Goal: Find specific page/section: Find specific page/section

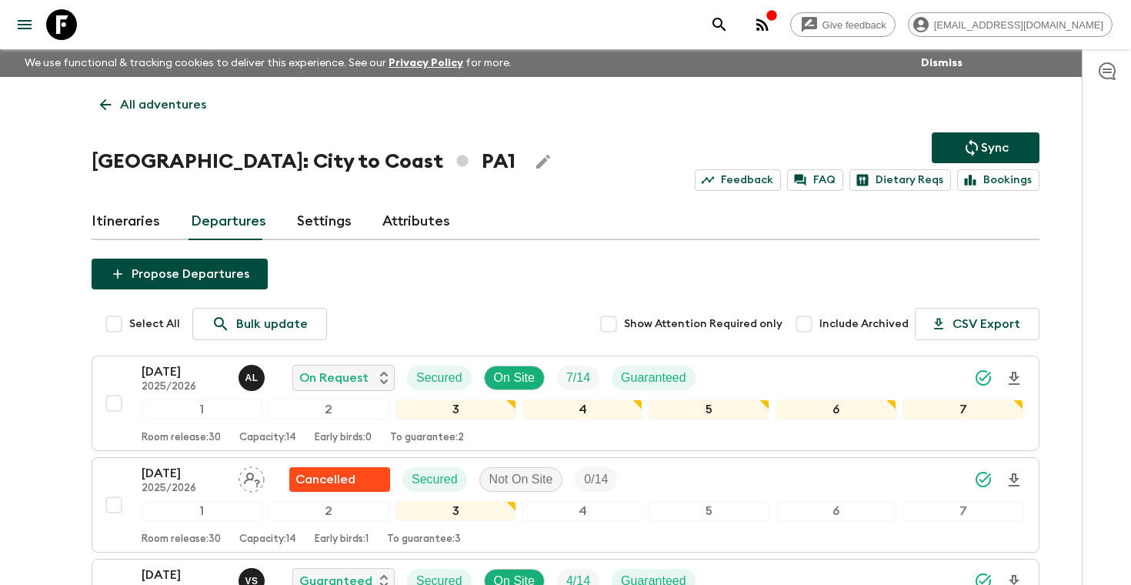
scroll to position [28, 0]
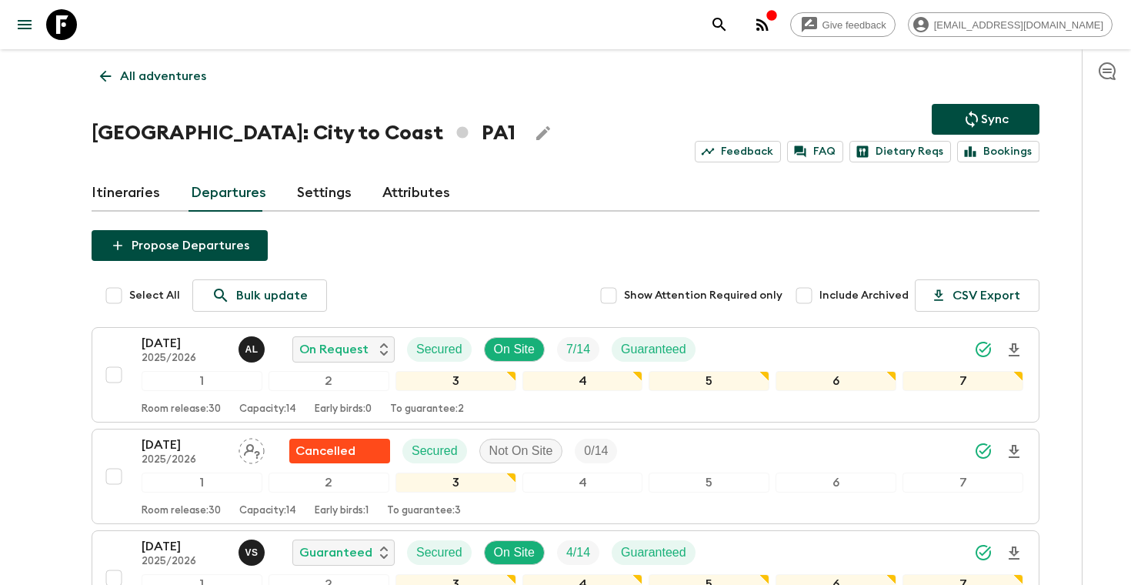
click at [576, 158] on div "[GEOGRAPHIC_DATA]: City to Coast PA1 Sync Feedback FAQ Dietary Reqs Bookings" at bounding box center [566, 133] width 948 height 58
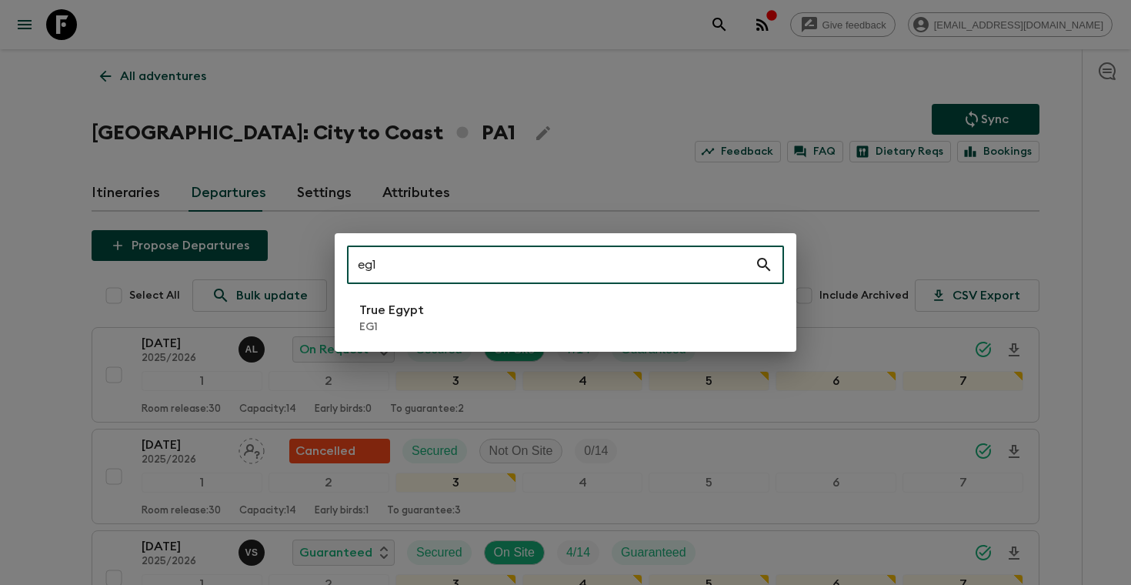
type input "eg1"
click at [415, 333] on p "EG1" at bounding box center [391, 326] width 65 height 15
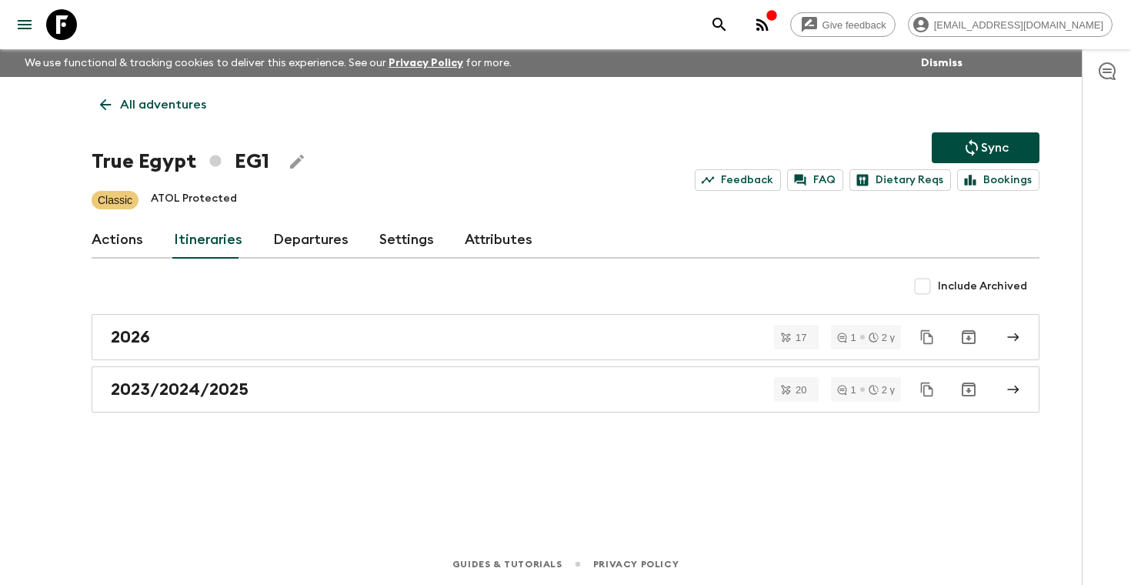
click at [297, 228] on link "Departures" at bounding box center [310, 240] width 75 height 37
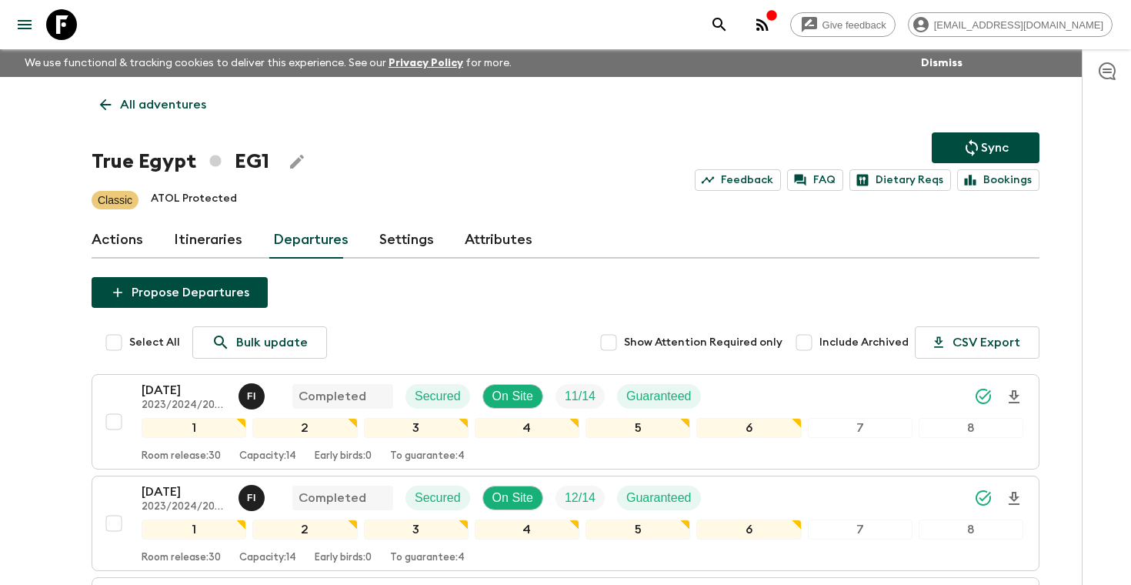
click at [1082, 341] on div at bounding box center [1106, 317] width 49 height 536
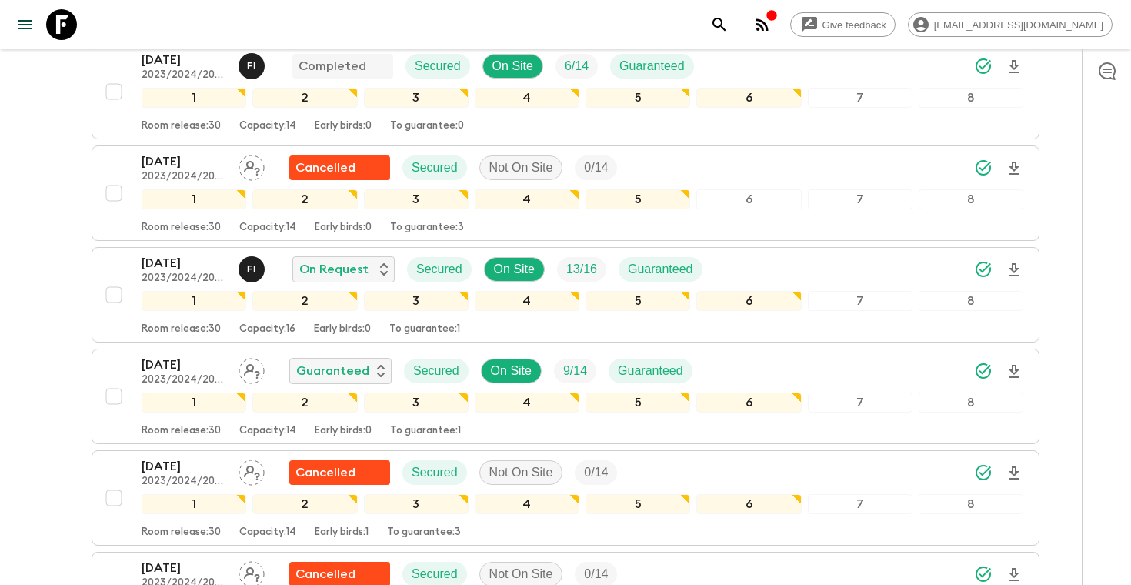
scroll to position [954, 0]
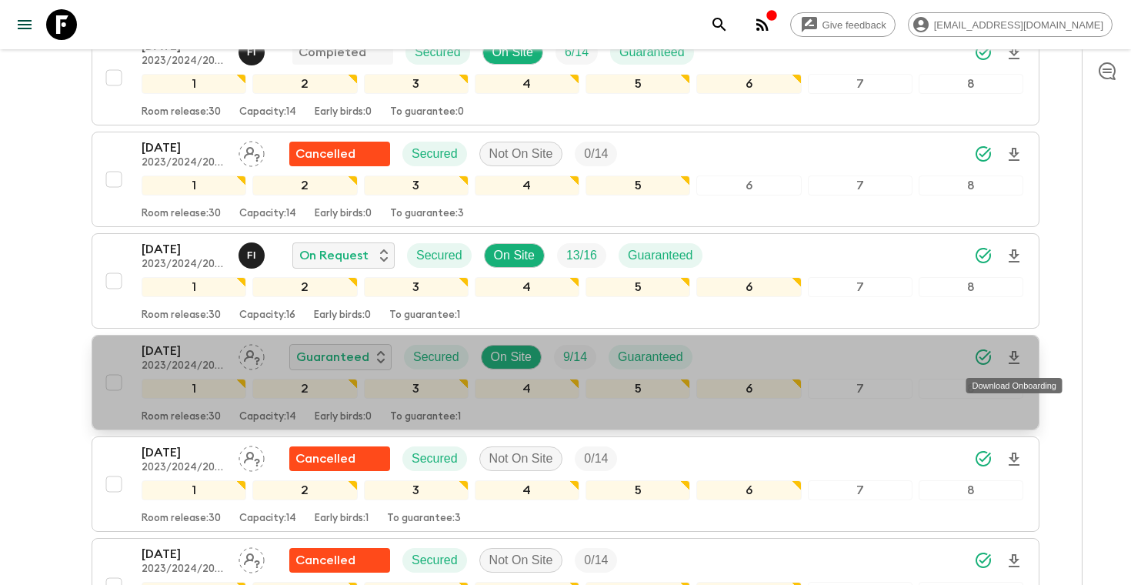
click at [1015, 355] on icon "Download Onboarding" at bounding box center [1014, 357] width 11 height 13
